Goal: Download file/media

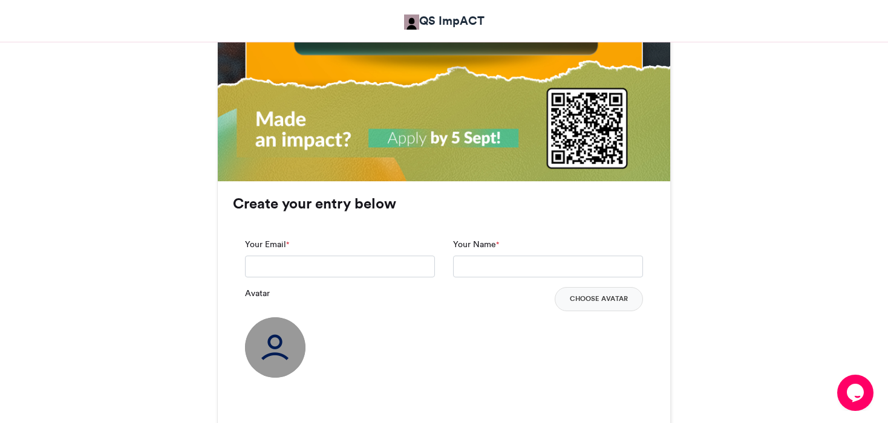
scroll to position [777, 0]
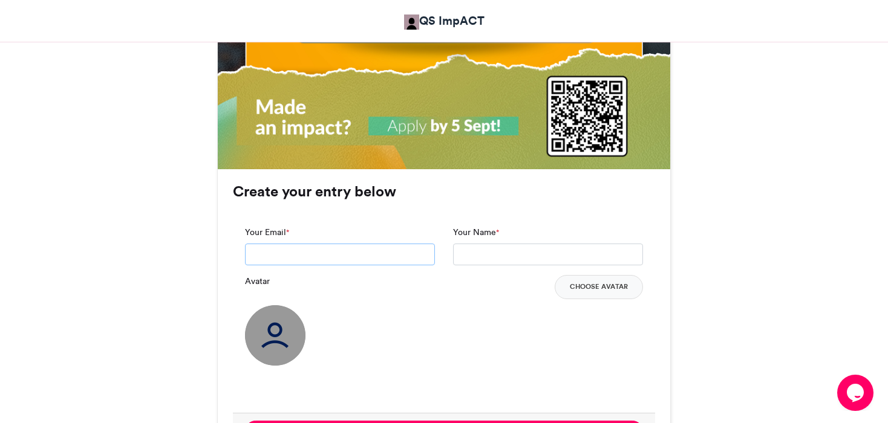
click at [411, 255] on input "Your Email *" at bounding box center [340, 255] width 190 height 22
type input "**********"
click at [481, 258] on input "Your Name *" at bounding box center [548, 255] width 190 height 22
type input "**********"
click at [580, 290] on button "Choose Avatar" at bounding box center [599, 287] width 88 height 24
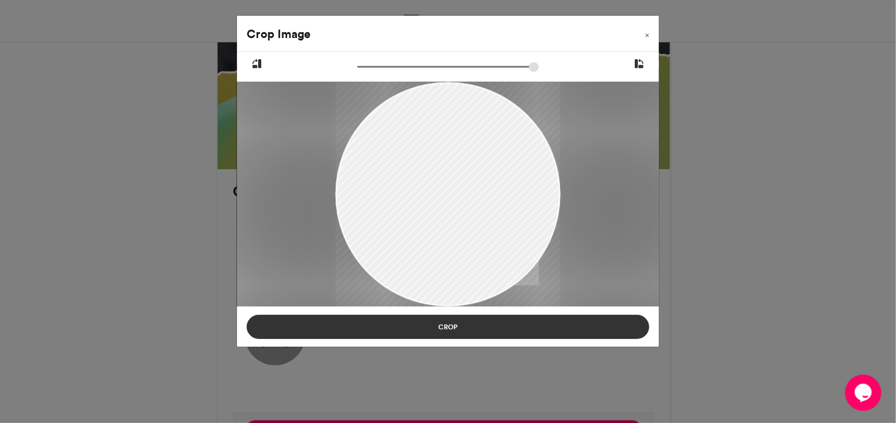
click at [472, 324] on button "Crop" at bounding box center [448, 327] width 403 height 24
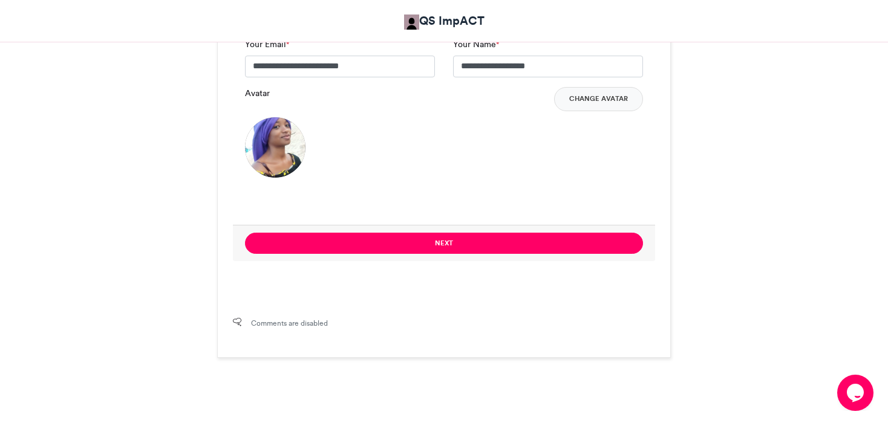
scroll to position [974, 0]
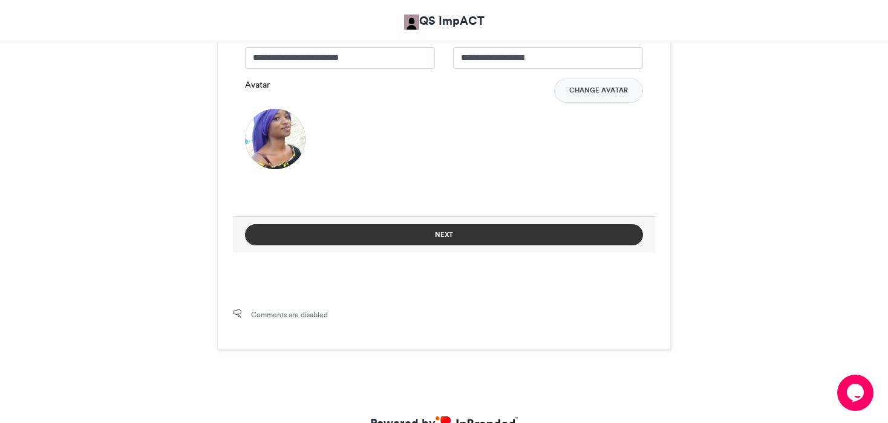
click at [566, 238] on button "Next" at bounding box center [444, 234] width 398 height 21
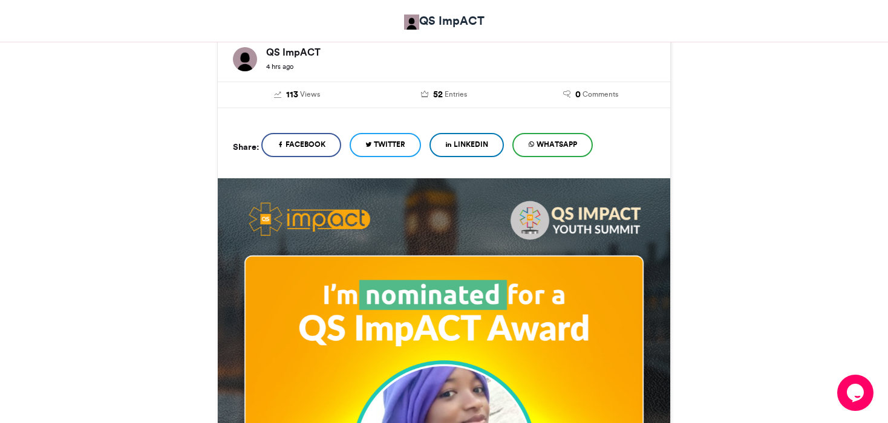
scroll to position [756, 0]
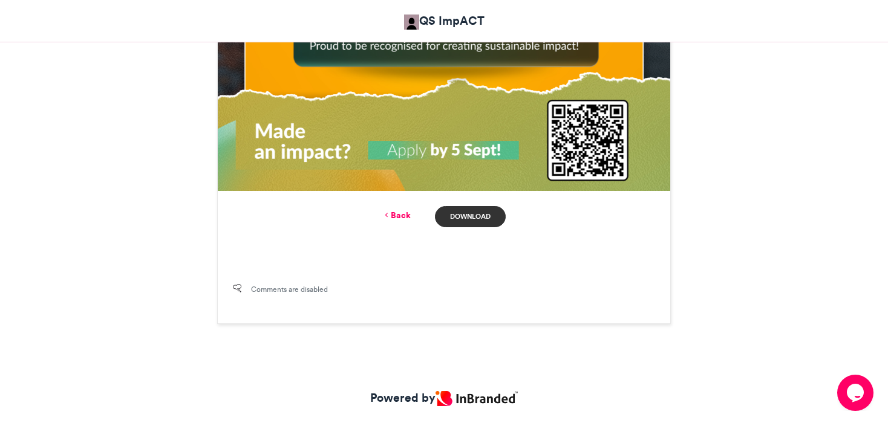
click at [477, 210] on link "Download" at bounding box center [470, 216] width 71 height 21
